Goal: Information Seeking & Learning: Compare options

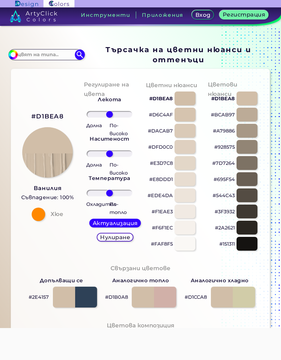
scroll to position [55, 0]
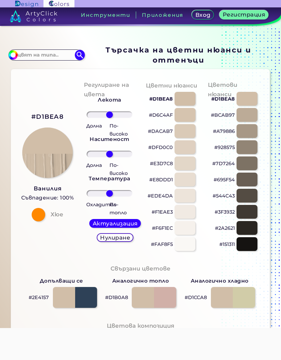
click at [188, 122] on div at bounding box center [184, 115] width 21 height 14
click at [189, 154] on div at bounding box center [184, 147] width 21 height 14
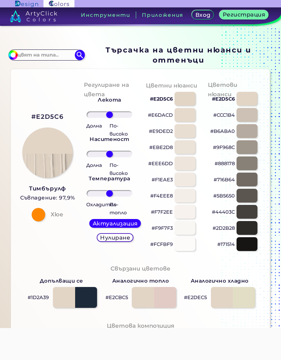
click at [189, 182] on div at bounding box center [184, 180] width 21 height 14
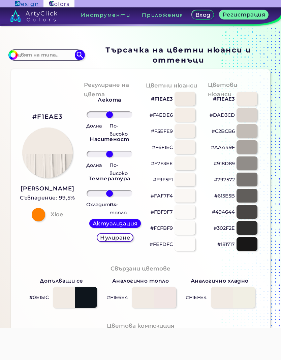
click at [191, 170] on div at bounding box center [184, 164] width 21 height 14
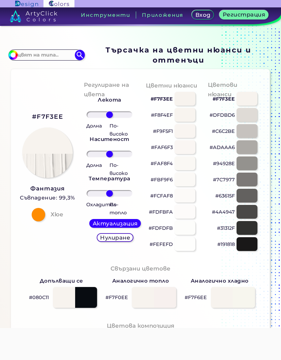
click at [189, 154] on div at bounding box center [184, 147] width 21 height 14
click at [190, 138] on div at bounding box center [184, 131] width 21 height 14
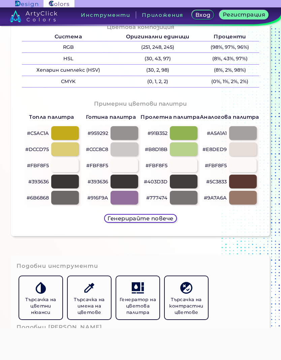
scroll to position [354, 0]
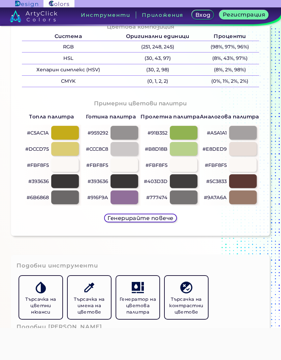
click at [250, 188] on div at bounding box center [243, 181] width 28 height 14
type input "#5c3833"
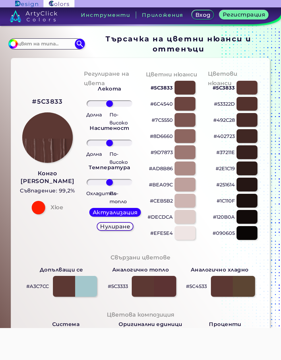
scroll to position [66, 0]
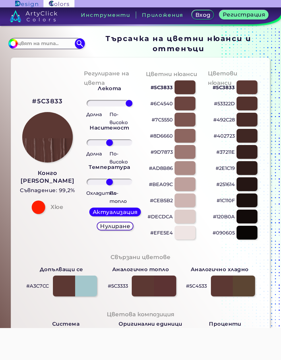
type input "100"
type input "38"
type input "100"
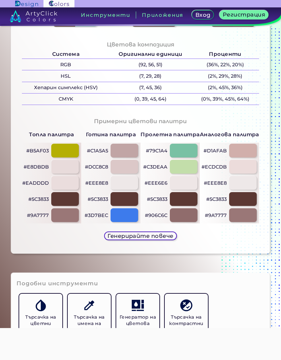
scroll to position [339, 0]
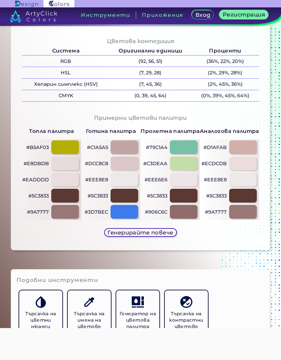
click at [130, 170] on div at bounding box center [124, 164] width 28 height 14
type input "#dcc8c8"
type input "0"
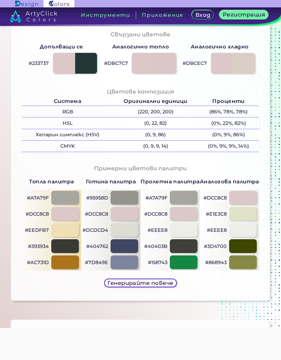
scroll to position [289, 0]
click at [74, 264] on div at bounding box center [65, 262] width 28 height 14
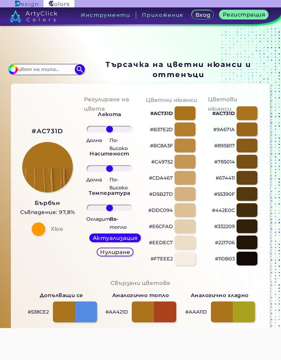
scroll to position [41, 0]
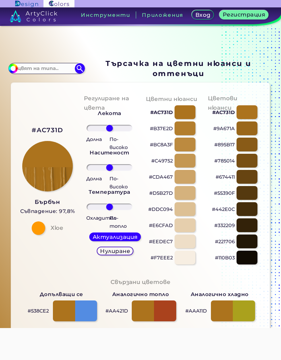
click at [188, 216] on div at bounding box center [184, 209] width 21 height 14
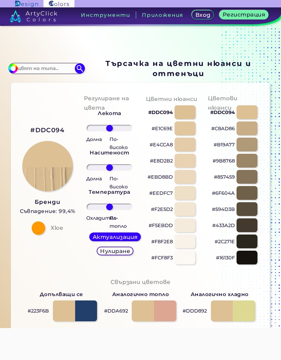
click at [188, 184] on div at bounding box center [184, 177] width 21 height 14
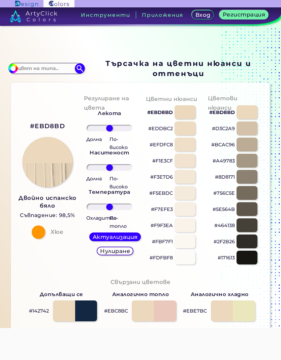
click at [186, 165] on div at bounding box center [184, 161] width 21 height 14
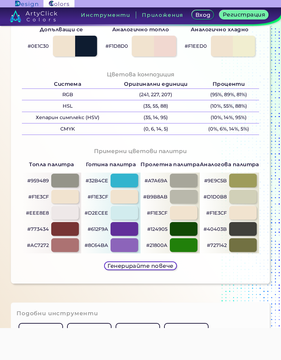
scroll to position [306, 0]
click at [75, 231] on div at bounding box center [65, 230] width 28 height 14
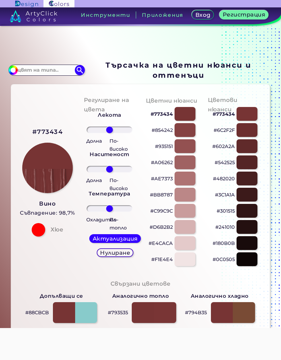
scroll to position [40, 0]
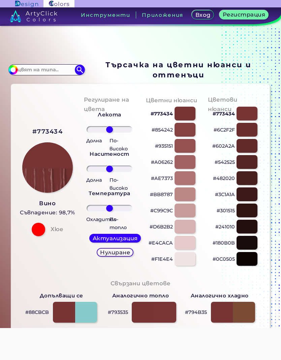
click at [189, 217] on div at bounding box center [184, 211] width 21 height 14
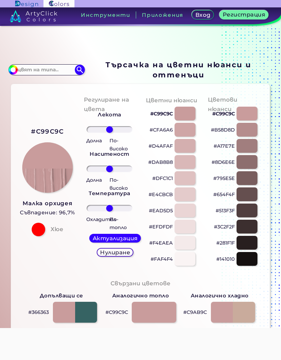
click at [249, 201] on div at bounding box center [246, 195] width 21 height 14
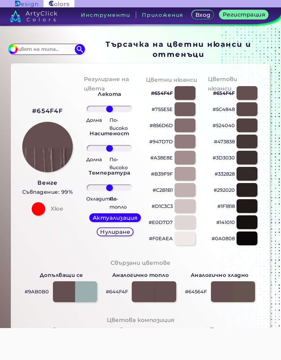
scroll to position [61, 0]
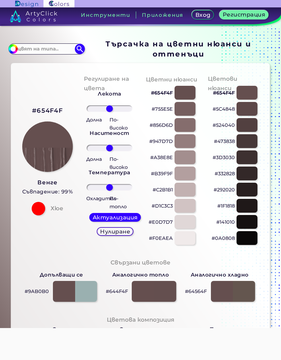
click at [246, 164] on div at bounding box center [246, 158] width 21 height 14
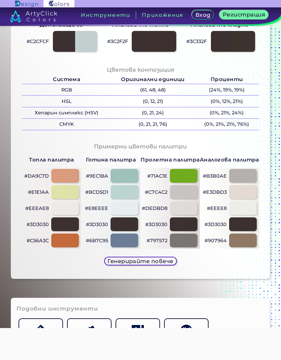
scroll to position [310, 0]
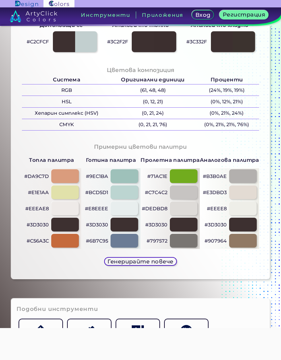
click at [241, 245] on div at bounding box center [243, 241] width 28 height 14
type input "#907964"
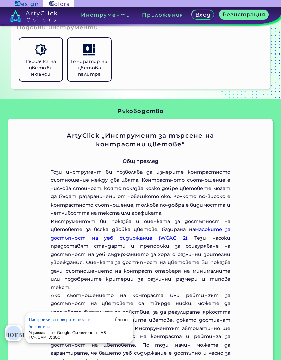
scroll to position [326, 0]
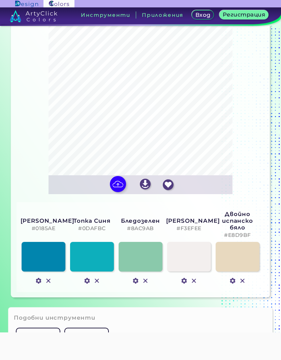
scroll to position [102, 0]
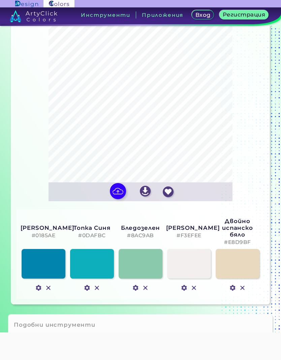
click at [119, 199] on img at bounding box center [118, 191] width 16 height 16
click at [0, 0] on input "file" at bounding box center [0, 0] width 0 height 0
type input "#707070"
type input "#9b9b9b"
type input "#bbbbbb"
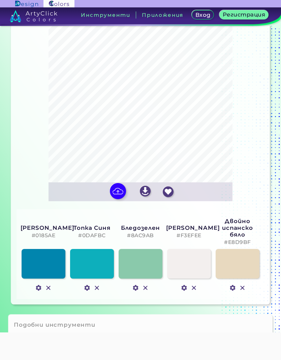
type input "#ececec"
type input "#d3d3d2"
type input "#f9f9f9"
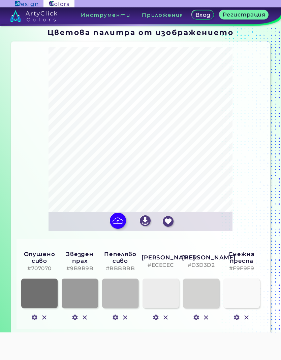
scroll to position [71, 0]
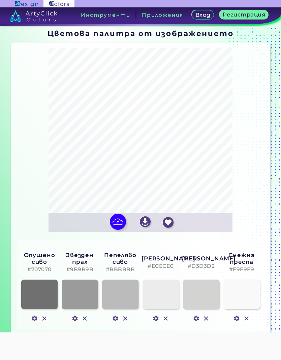
click at [116, 230] on img at bounding box center [118, 222] width 16 height 16
click at [0, 0] on input "file" at bounding box center [0, 0] width 0 height 0
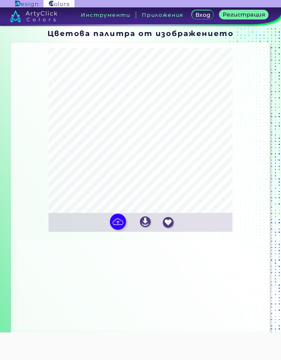
type input "#242221"
type input "#6d6c6b"
type input "#bdbdbc"
type input "#d2d2d2"
type input "#9c9b9b"
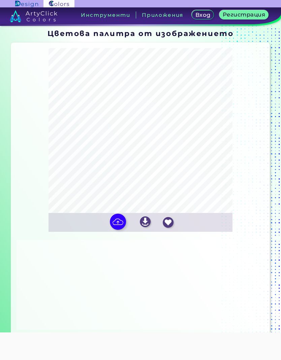
type input "#ededed"
type input "#fafafa"
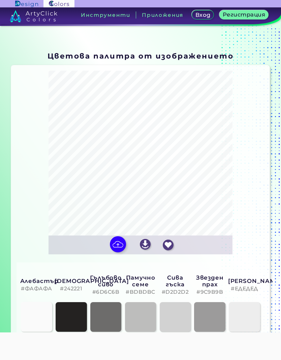
scroll to position [46, 0]
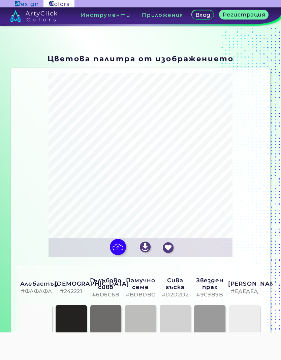
click at [119, 255] on img at bounding box center [118, 247] width 16 height 16
click at [0, 0] on input "file" at bounding box center [0, 0] width 0 height 0
type input "#6a686b"
type input "#242428"
type input "#97999b"
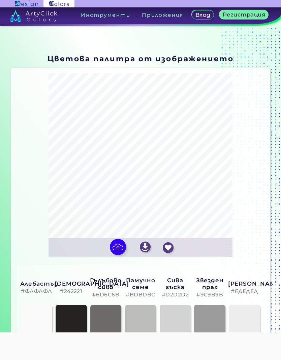
type input "#d2d5d7"
type input "#b9bcbe"
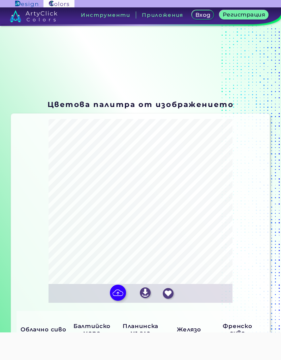
scroll to position [0, 0]
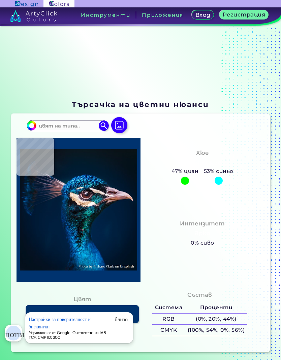
click at [96, 14] on font "Инструменти" at bounding box center [105, 15] width 49 height 6
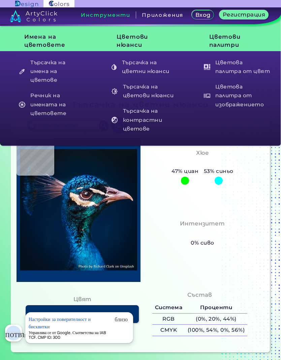
click at [131, 113] on font "Търсачка на контрастни цветове" at bounding box center [142, 120] width 39 height 24
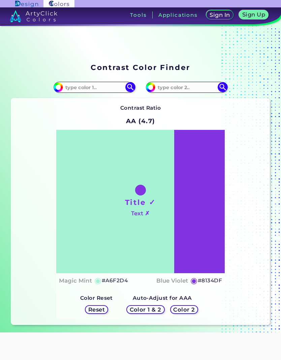
scroll to position [36, 0]
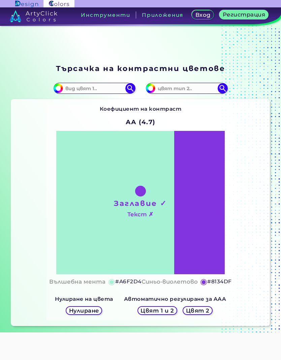
click at [61, 93] on img at bounding box center [58, 88] width 10 height 10
click at [59, 91] on input "#a6f2d4" at bounding box center [57, 87] width 8 height 8
type input "#999999"
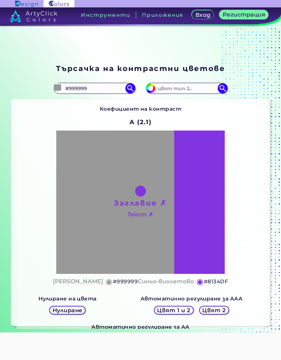
type input "#adadad"
type input "#ADADAD"
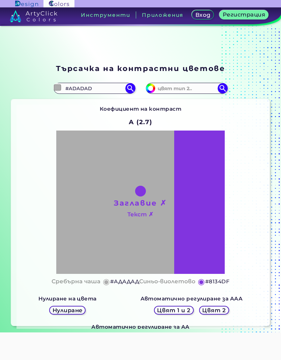
click at [225, 92] on img at bounding box center [223, 88] width 10 height 10
click at [190, 93] on input at bounding box center [186, 88] width 63 height 9
click at [151, 93] on img at bounding box center [150, 88] width 10 height 10
click at [151, 92] on input "#8134df" at bounding box center [149, 87] width 8 height 8
type input "#c400cd"
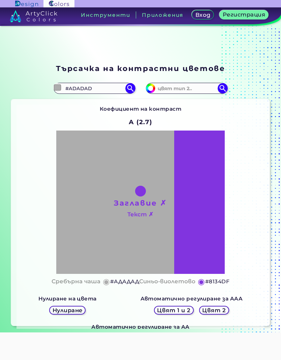
type input "#C400CD"
type input "#a000ca"
type input "#A000CA"
type input "#2900ca"
type input "#2900CA"
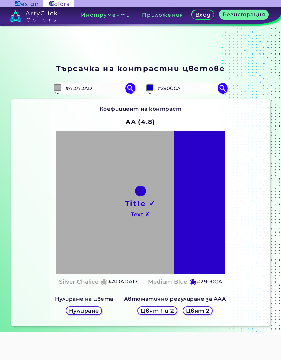
type input "#0500ca"
type input "#0500CA"
type input "#0000ca"
type input "#0000CA"
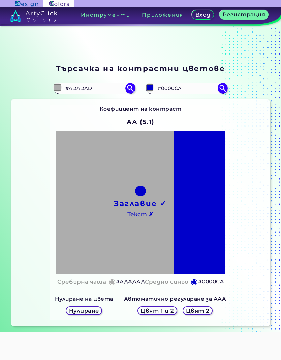
type input "#0001ca"
type input "#0001CA"
type input "#0002ca"
type input "#0002CA"
type input "#0003ca"
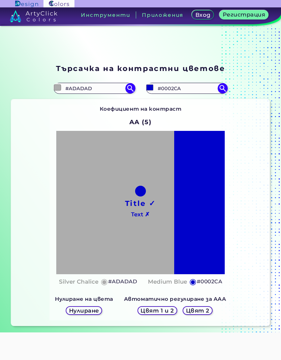
type input "#0003CA"
type input "#0004ca"
type input "#0004CA"
type input "#000ac8"
type input "#000AC8"
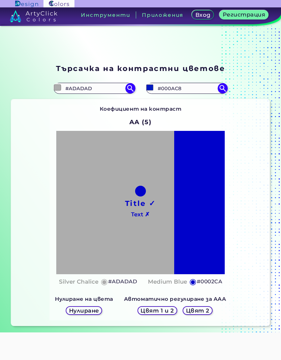
type input "#001cc0"
type input "#001CC0"
type input "#003eba"
type input "#003EBA"
type input "#0067b4"
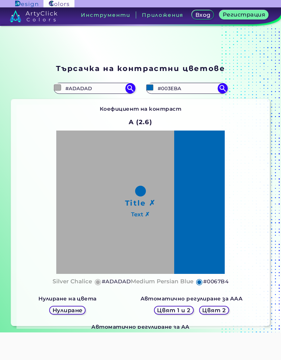
type input "#0067B4"
type input "#0084af"
type input "#0084AF"
type input "#0093a8"
type input "#0093A8"
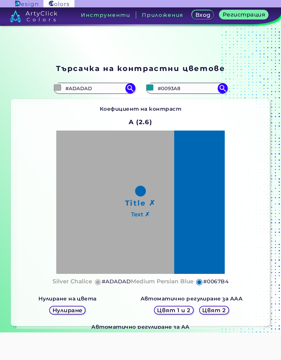
type input "#00a0a1"
type input "#00A0A1"
type input "#009e51"
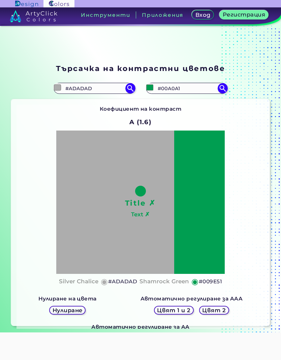
type input "#009E51"
type input "#009e00"
type input "#009E00"
type input "#3aad00"
type input "#3AAD00"
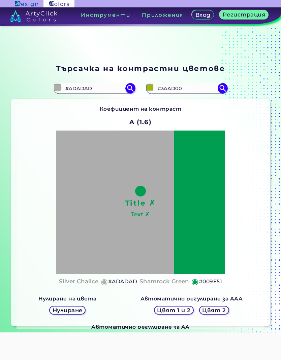
type input "#a5b700"
type input "#A5B700"
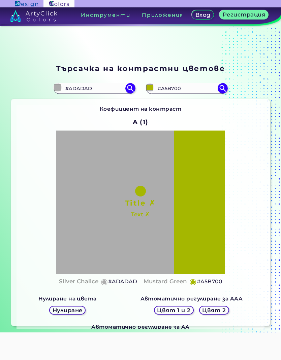
type input "#acb700"
type input "#ACB700"
type input "#b2b500"
type input "#B2B500"
type input "#b3a600"
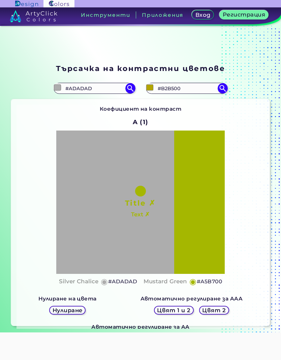
type input "#B3A600"
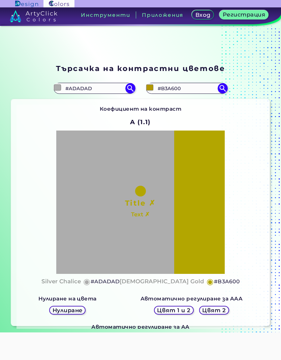
type input "#b29600"
type input "#B29600"
type input "#b29000"
type input "#B29000"
type input "#b18900"
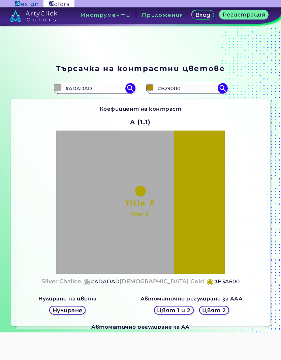
type input "#B18900"
type input "#b08500"
type input "#B08500"
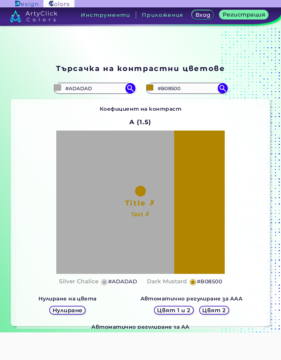
type input "#af8400"
type input "#AF8400"
type input "#ae8000"
type input "#AE8000"
type input "#ad7f00"
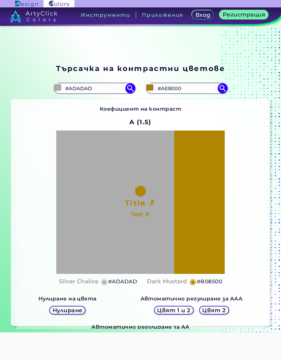
type input "#AD7F00"
type input "#ac7f00"
type input "#AC7F00"
type input "#ab7e00"
type input "#AB7E00"
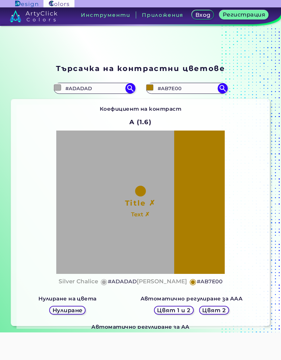
type input "#aa7d00"
type input "#AA7D00"
type input "#a87c00"
type input "#A87C00"
type input "#a37800"
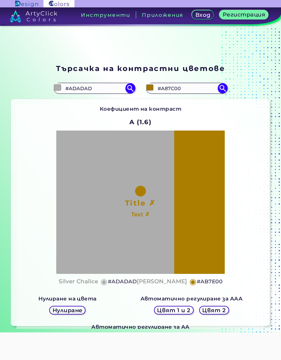
type input "#A37800"
type input "#9d7400"
type input "#9D7400"
type input "#9a7100"
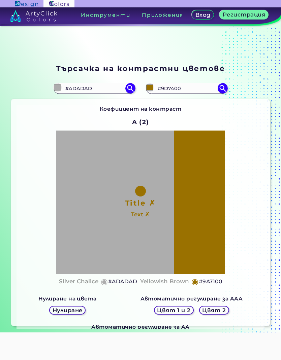
type input "#9A7100"
type input "#987000"
type input "#976f00"
type input "#976F00"
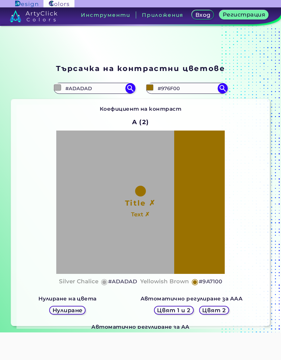
type input "#966e00"
type input "#966E00"
type input "#956d00"
type input "#956D00"
type input "#916b00"
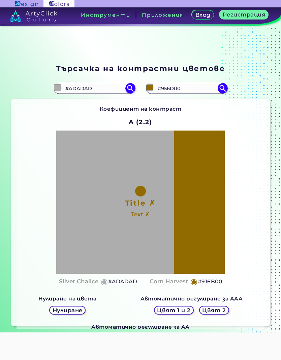
type input "#916B00"
type input "#8c6a00"
type input "#8C6A00"
type input "#866800"
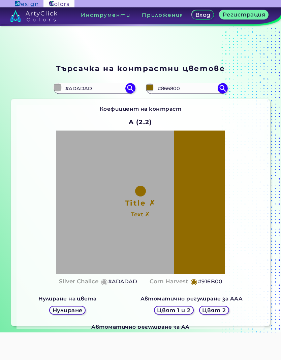
type input "#836800"
type input "#826900"
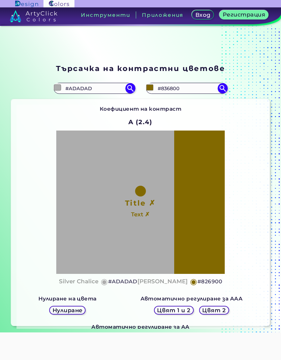
type input "#826900"
type input "#7d6700"
type input "#7D6700"
type input "#7b6600"
type input "#7B6600"
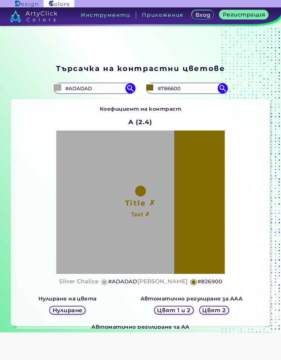
type input "#776300"
type input "#715e00"
type input "#715E00"
type input "#655400"
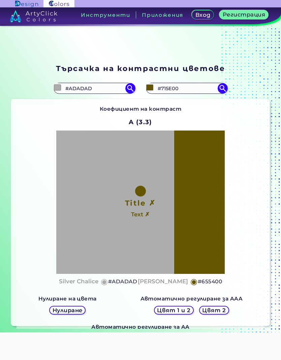
type input "#655400"
type input "#594a00"
type input "#594A00"
type input "#564700"
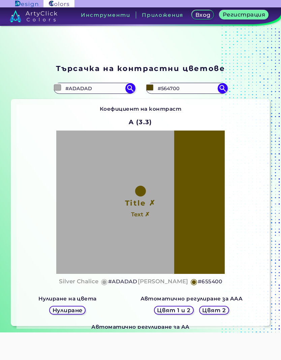
type input "#534500"
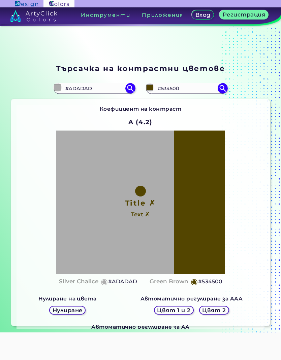
type input "#524300"
type input "#514200"
type input "#503f00"
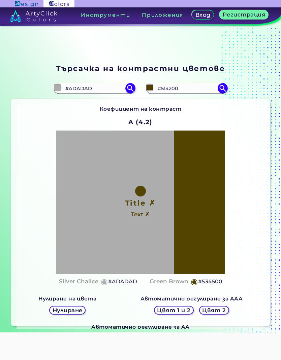
type input "#503F00"
type input "#4f3e00"
type input "#4F3E00"
type input "#4f3d00"
type input "#4F3D00"
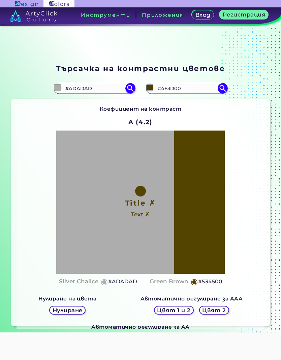
type input "#4f3b00"
type input "#4F3B00"
type input "#4f3a00"
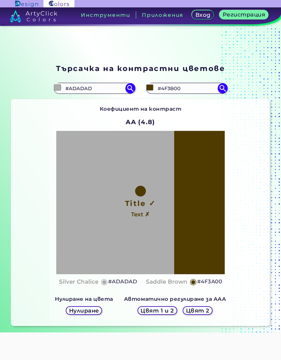
type input "#4F3A00"
type input "#513000"
type input "#6b3200"
type input "#6B3200"
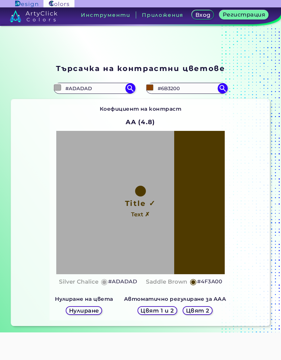
type input "#8e4300"
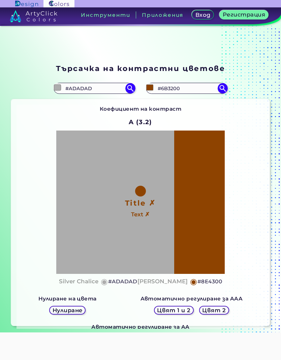
type input "#8E4300"
type input "#be8000"
type input "#BE8000"
type input "#c79200"
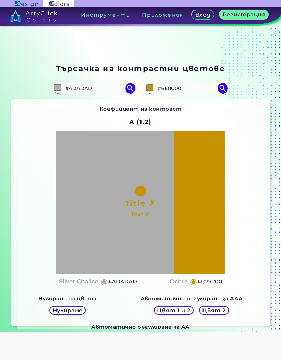
type input "#C79200"
type input "#c99800"
type input "#C99800"
type input "#cb9900"
type input "#CB9900"
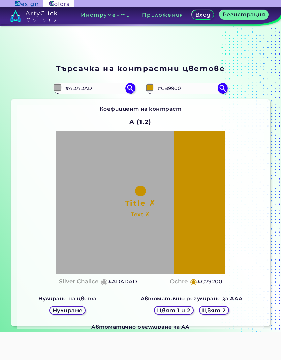
type input "#cc9a00"
type input "#CC9A00"
type input "#cd9e00"
type input "#CD9E00"
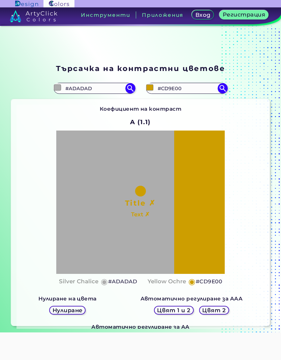
type input "#cda200"
type input "#CDA200"
type input "#cda300"
type input "#CDA300"
type input "#cda600"
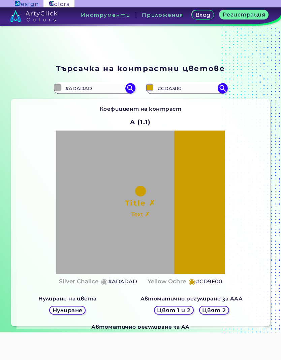
type input "#CDA600"
type input "#cdaa00"
type input "#CDAA00"
type input "#cdad00"
type input "#CDAD00"
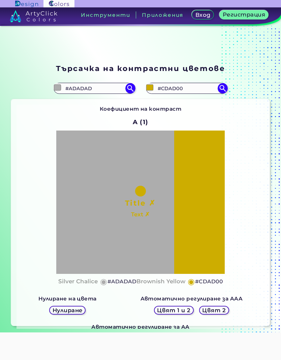
type input "#cdb100"
type input "#CDB100"
type input "#ceb100"
type input "#CEB100"
type input "#ceb500"
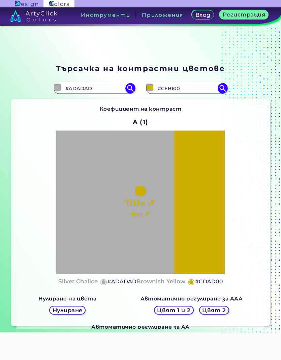
type input "#CEB500"
type input "#ceb800"
type input "#CEB800"
type input "#d0b900"
type input "#D0B900"
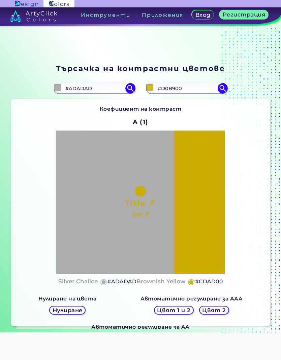
type input "#d2be00"
type input "#D2BE00"
type input "#d4c200"
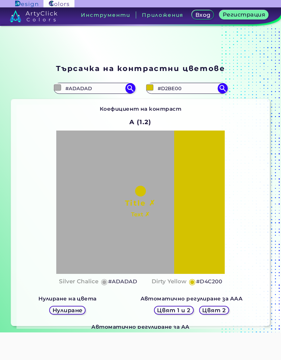
type input "#D4C200"
type input "#d6c600"
type input "#D6C600"
type input "#d6cc00"
type input "#D6CC00"
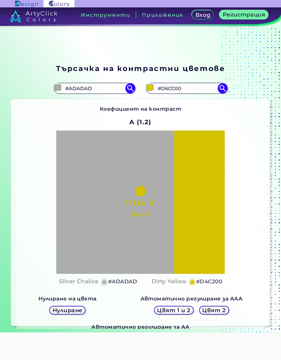
type input "#d7ce00"
type input "#D7CE00"
type input "#d9d200"
type input "#D9D200"
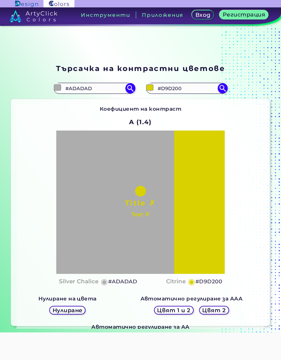
type input "#d9d400"
type input "#D9D400"
type input "#dad600"
type input "#DAD600"
type input "#dbd900"
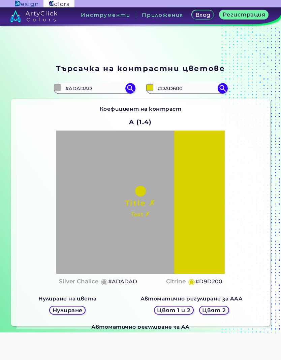
type input "#DBD900"
type input "#dedd00"
type input "#DEDD00"
type input "#dfdf00"
type input "#DFDF00"
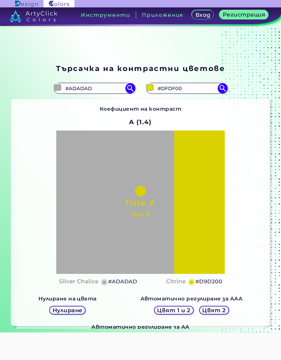
type input "#e1e100"
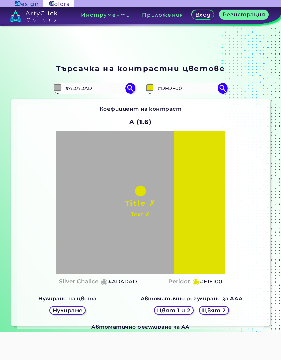
type input "#E1E100"
type input "#e2e200"
type input "#E2E200"
type input "#e2e300"
type input "#E2E300"
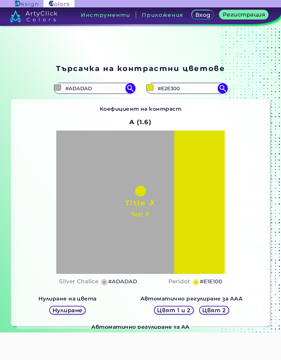
type input "#e1e500"
type input "#E1E500"
type input "#e2e600"
type input "#E2E600"
type input "#e1e700"
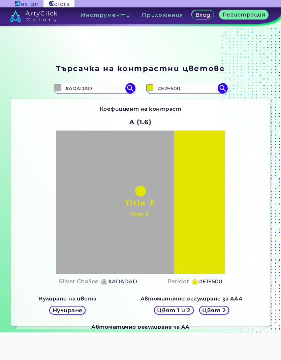
type input "#E1E700"
type input "#e0e800"
type input "#E0E800"
